Goal: Task Accomplishment & Management: Use online tool/utility

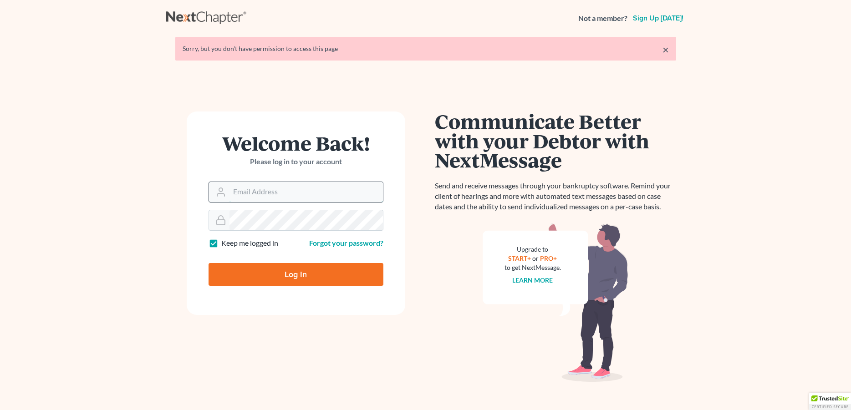
click at [309, 194] on input "Email Address" at bounding box center [306, 192] width 153 height 20
type input "[PERSON_NAME][EMAIL_ADDRESS][DOMAIN_NAME]"
click at [283, 276] on input "Log In" at bounding box center [296, 274] width 175 height 23
type input "Thinking..."
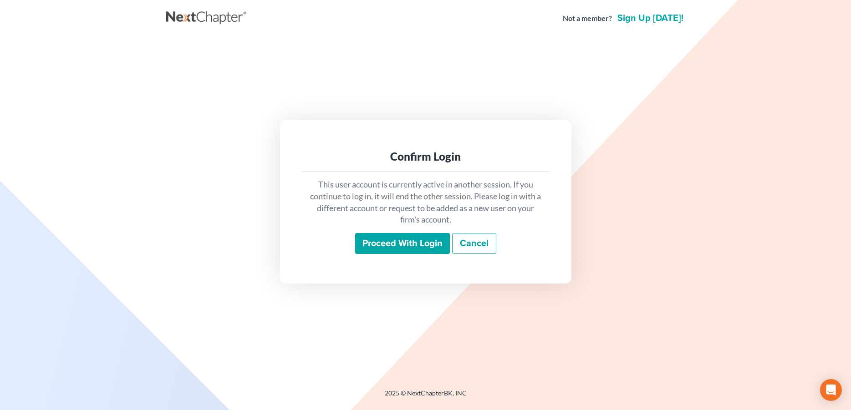
click at [377, 241] on input "Proceed with login" at bounding box center [402, 243] width 95 height 21
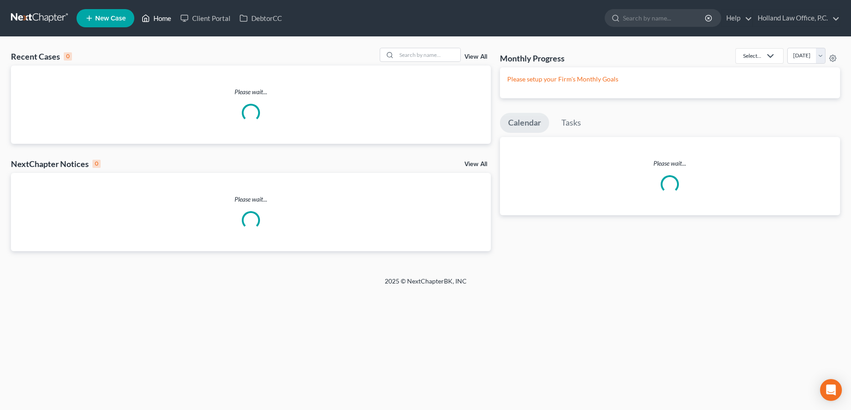
click at [169, 21] on link "Home" at bounding box center [156, 18] width 39 height 16
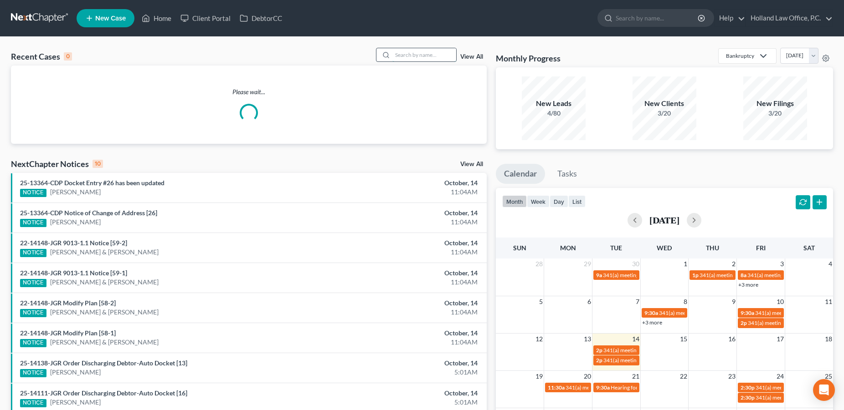
click at [417, 54] on input "search" at bounding box center [424, 54] width 64 height 13
click at [417, 55] on input "search" at bounding box center [424, 54] width 64 height 13
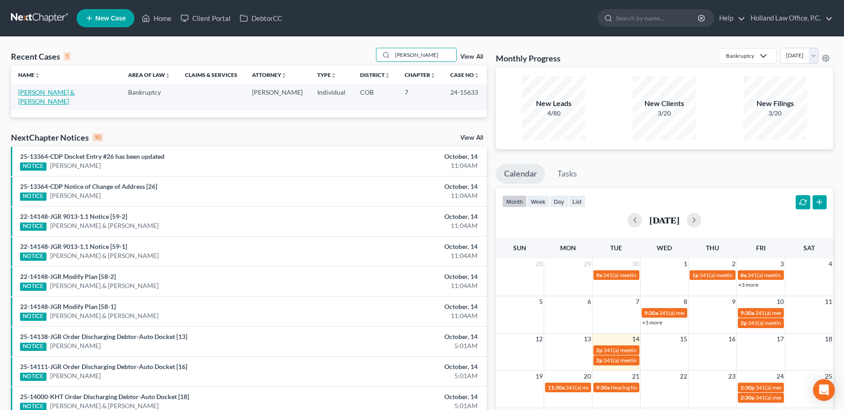
type input "[PERSON_NAME]"
click at [70, 93] on link "[PERSON_NAME] & [PERSON_NAME]" at bounding box center [46, 96] width 56 height 17
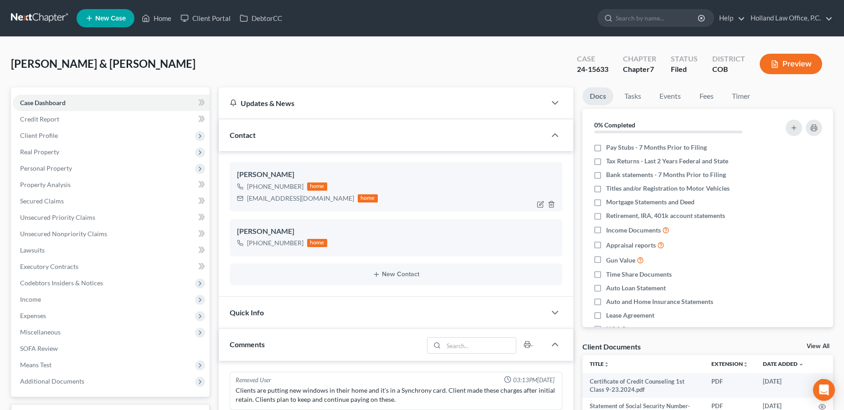
scroll to position [62, 0]
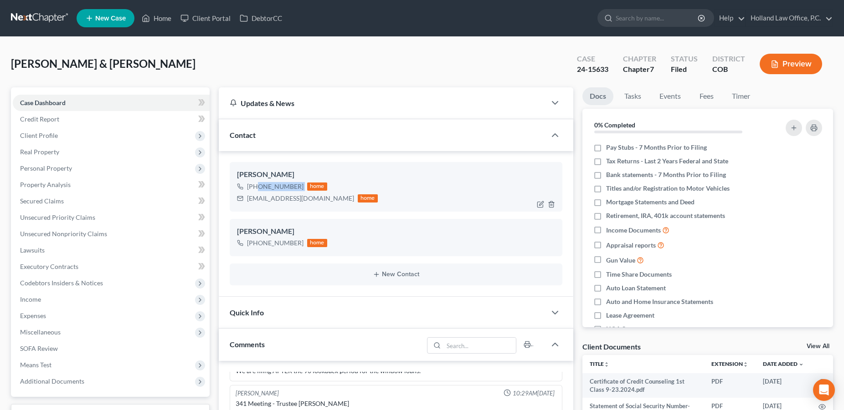
drag, startPoint x: 302, startPoint y: 187, endPoint x: 255, endPoint y: 189, distance: 47.0
click at [255, 189] on div "[PHONE_NUMBER] home" at bounding box center [307, 187] width 141 height 12
copy div "[PHONE_NUMBER]"
